Goal: Information Seeking & Learning: Learn about a topic

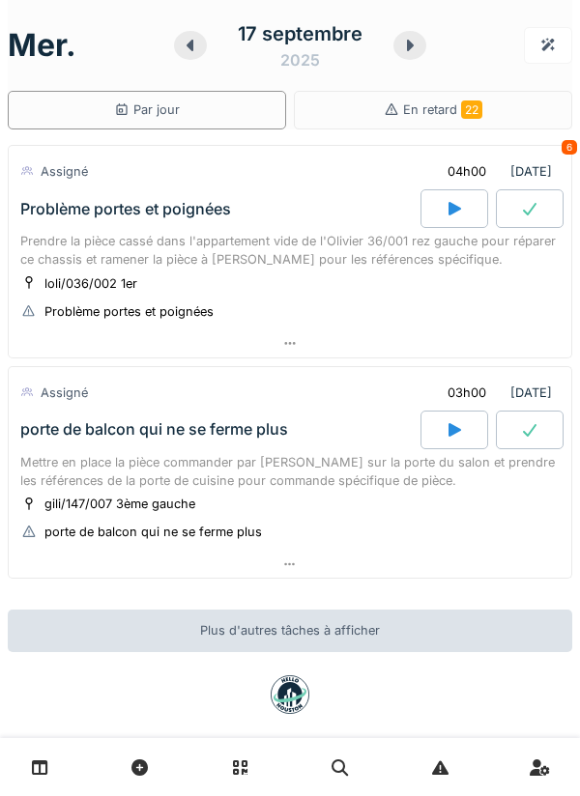
click at [102, 265] on div "Prendre la pièce cassé dans l'appartement vide de l'Olivier 36/001 rez gauche p…" at bounding box center [289, 250] width 539 height 37
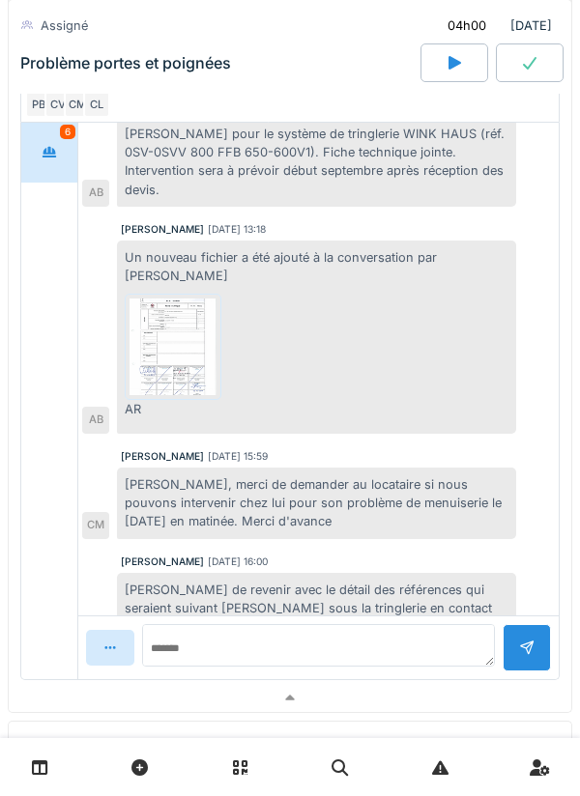
scroll to position [508, 0]
click at [9, 478] on div "Prendre la pièce cassé dans l'appartement vide de l'Olivier 36/001 rez gauche p…" at bounding box center [290, 206] width 564 height 951
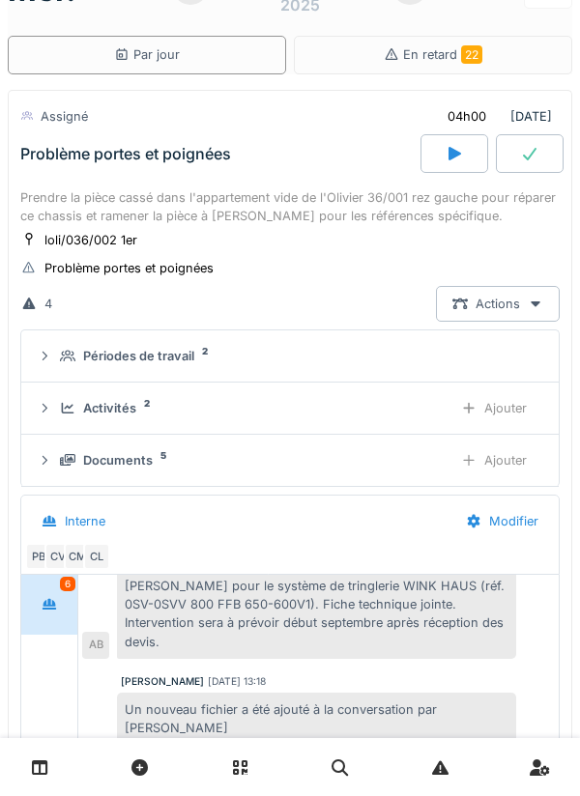
click at [99, 170] on div "Problème portes et poignées" at bounding box center [218, 153] width 404 height 39
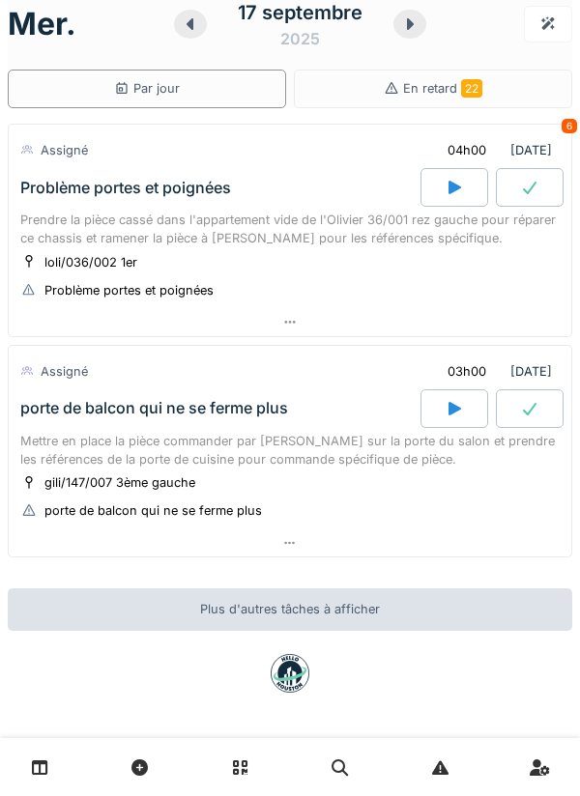
click at [97, 407] on div "porte de balcon qui ne se ferme plus" at bounding box center [154, 408] width 268 height 18
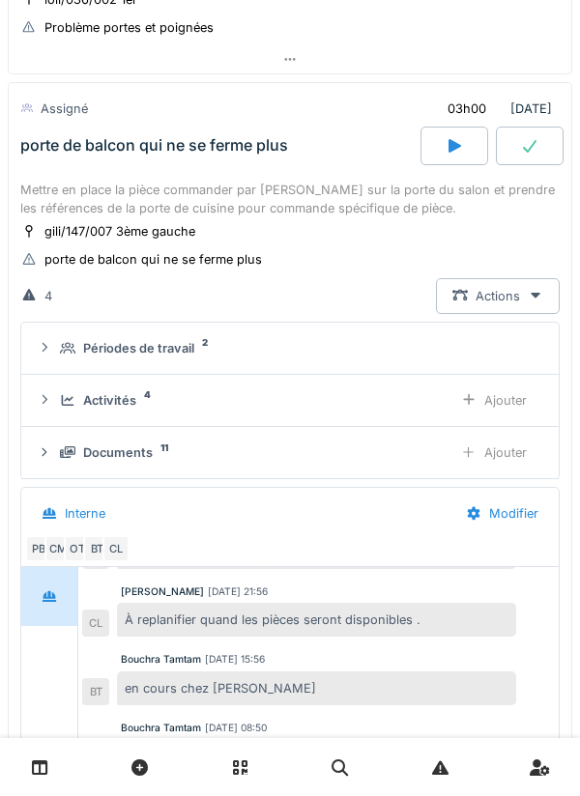
scroll to position [289, 0]
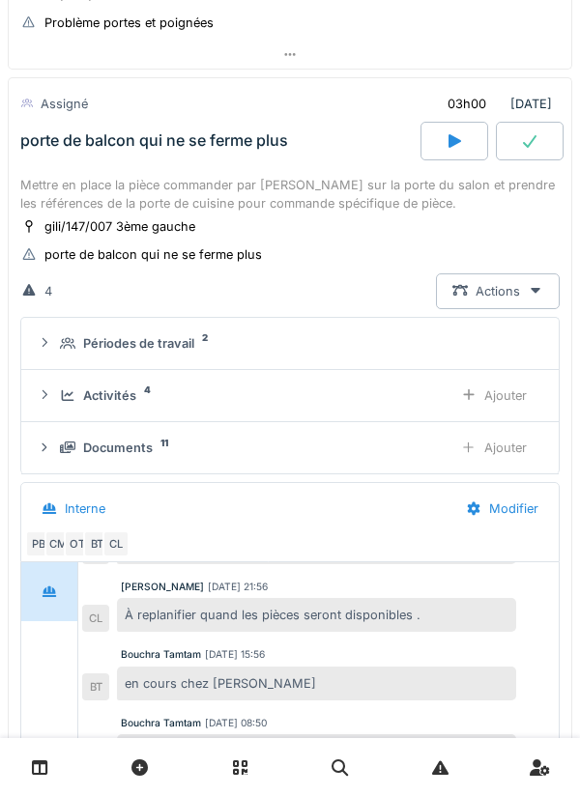
click at [53, 341] on div "Périodes de travail 2" at bounding box center [290, 343] width 506 height 18
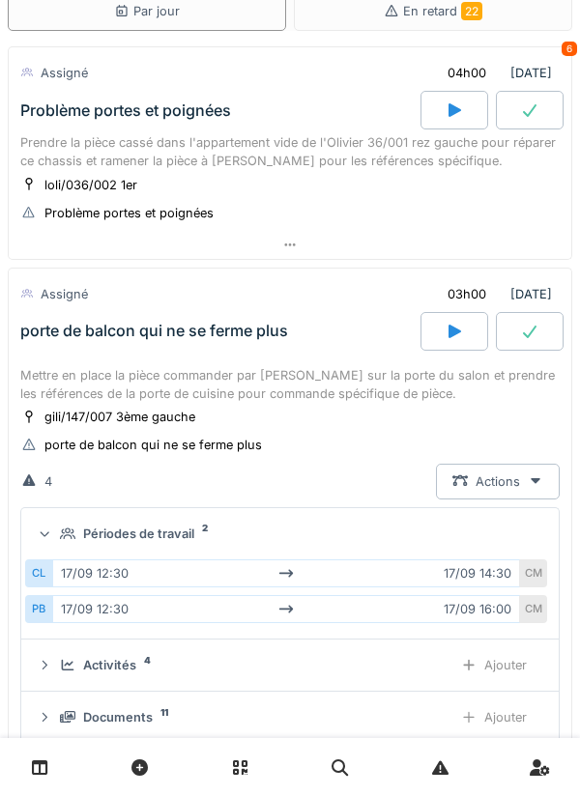
scroll to position [0, 0]
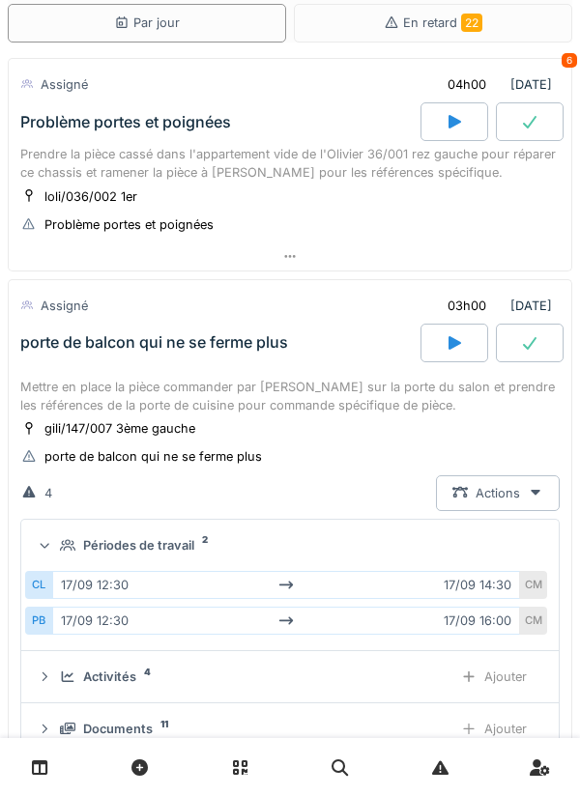
click at [70, 350] on div "porte de balcon qui ne se ferme plus" at bounding box center [154, 342] width 268 height 18
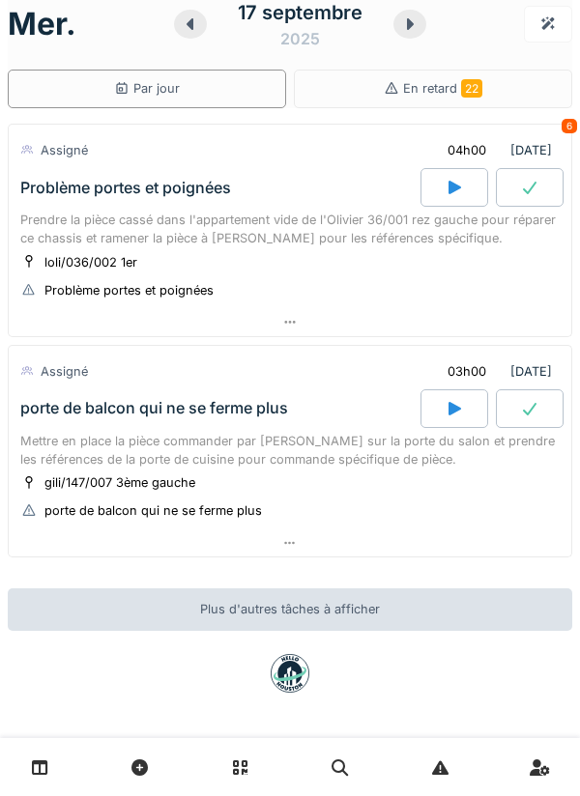
click at [63, 222] on div "Prendre la pièce cassé dans l'appartement vide de l'Olivier 36/001 rez gauche p…" at bounding box center [289, 229] width 539 height 37
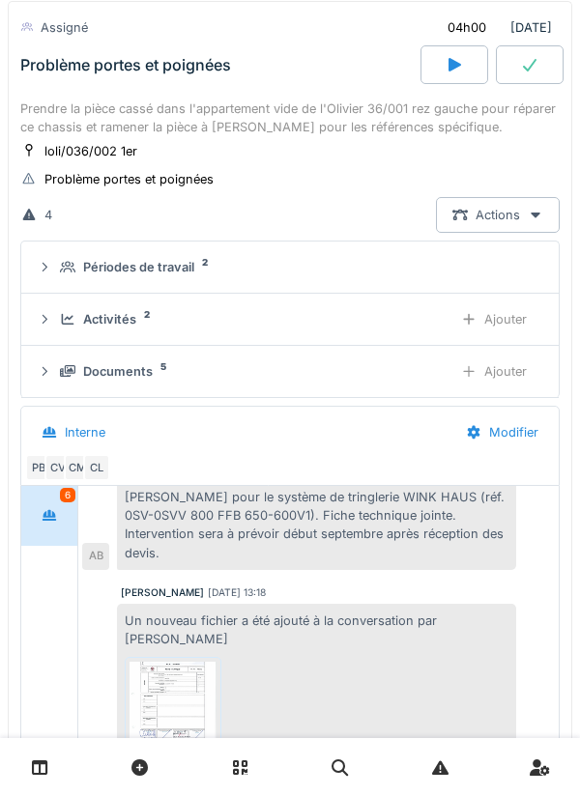
scroll to position [148, 0]
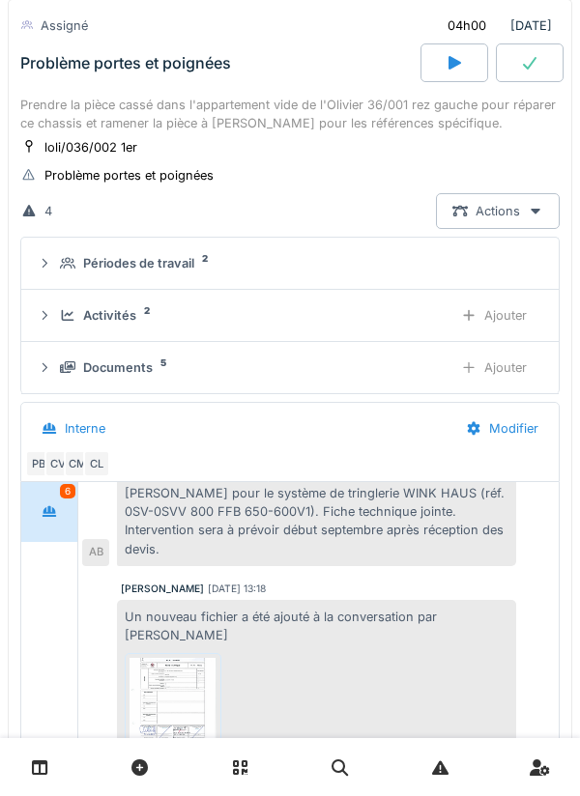
click at [328, 365] on div "Documents 5" at bounding box center [248, 367] width 377 height 18
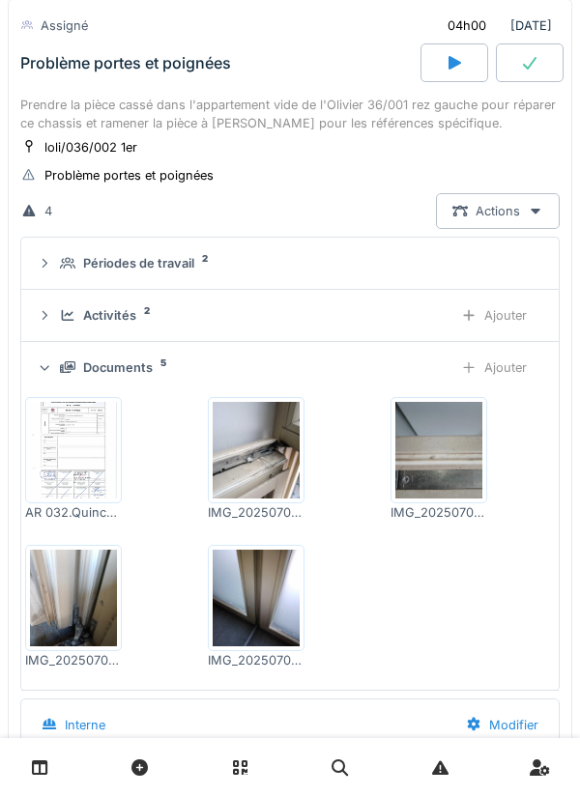
click at [443, 445] on img at bounding box center [438, 450] width 87 height 97
click at [264, 467] on img at bounding box center [256, 450] width 87 height 97
click at [464, 70] on div at bounding box center [454, 62] width 68 height 39
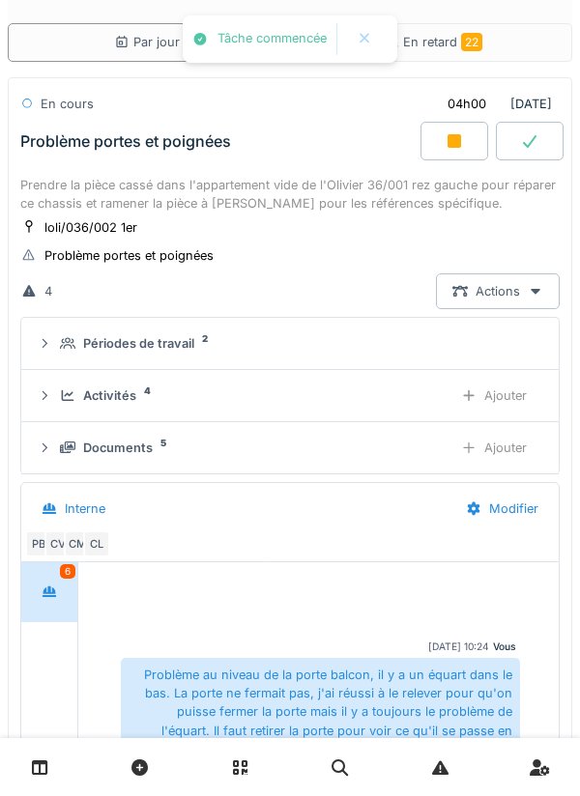
scroll to position [683, 0]
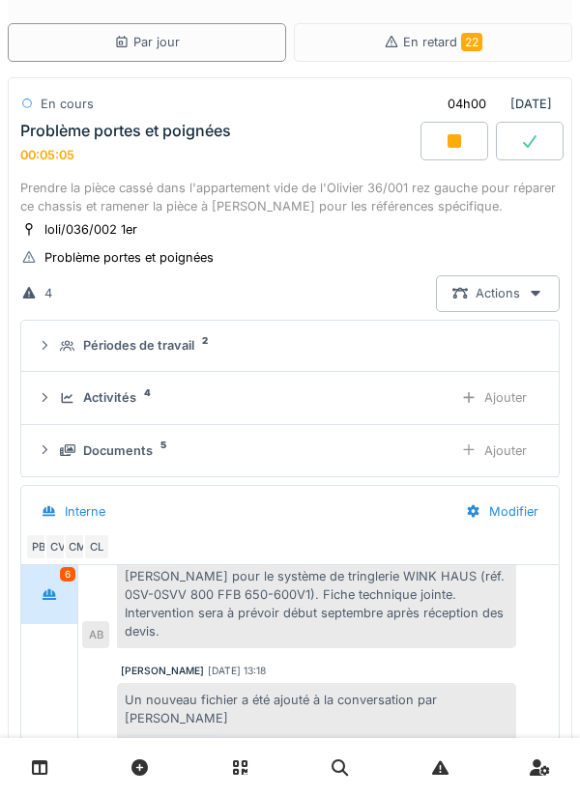
click at [301, 459] on div "Documents 5" at bounding box center [248, 450] width 377 height 18
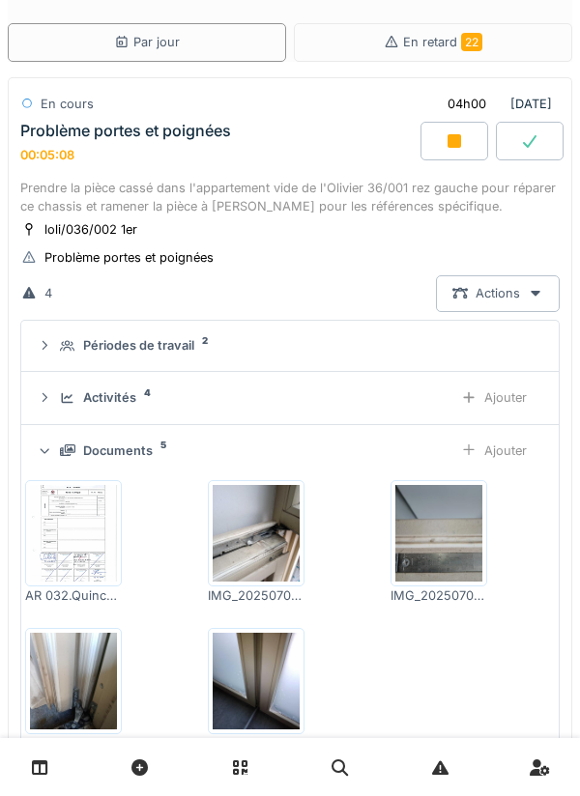
click at [107, 689] on img at bounding box center [73, 681] width 87 height 97
click at [267, 549] on img at bounding box center [256, 533] width 87 height 97
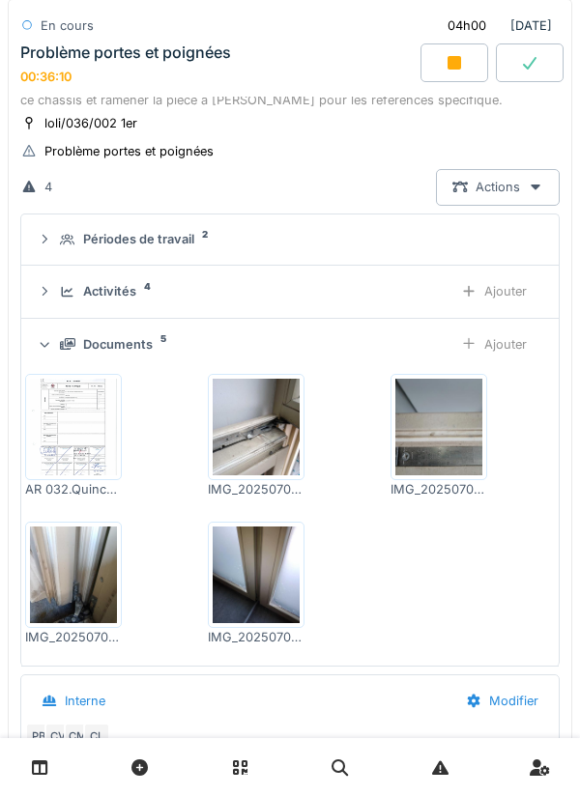
scroll to position [188, 0]
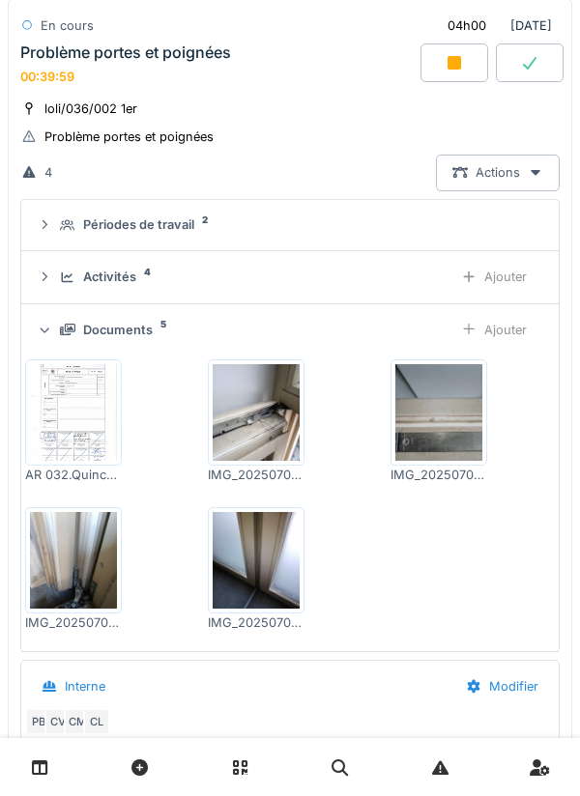
click at [269, 401] on img at bounding box center [256, 412] width 87 height 97
click at [423, 427] on img at bounding box center [438, 412] width 87 height 97
